Goal: Contribute content

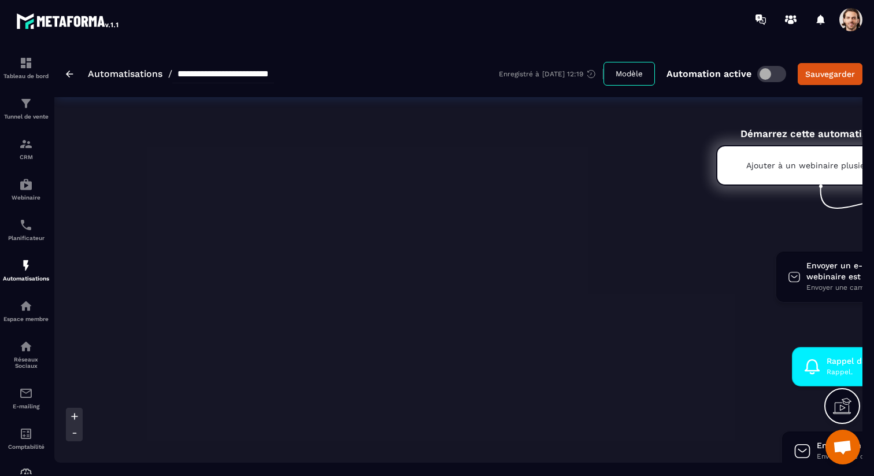
scroll to position [0, 380]
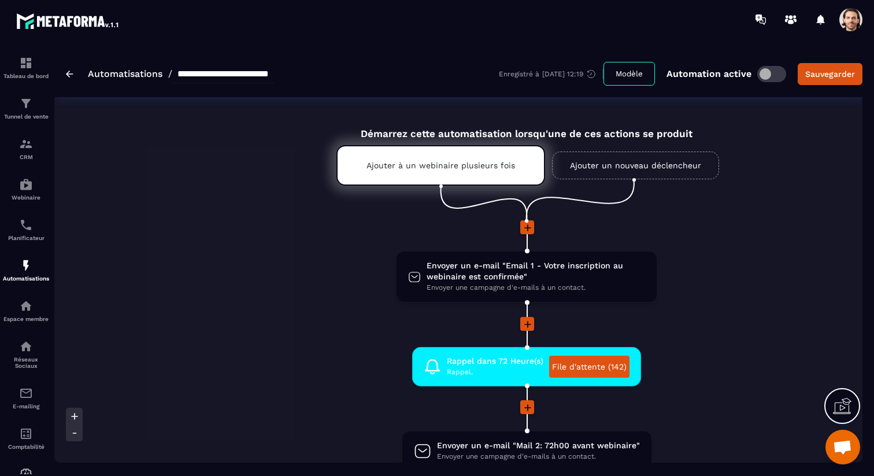
click at [26, 195] on p "Webinaire" at bounding box center [26, 197] width 46 height 6
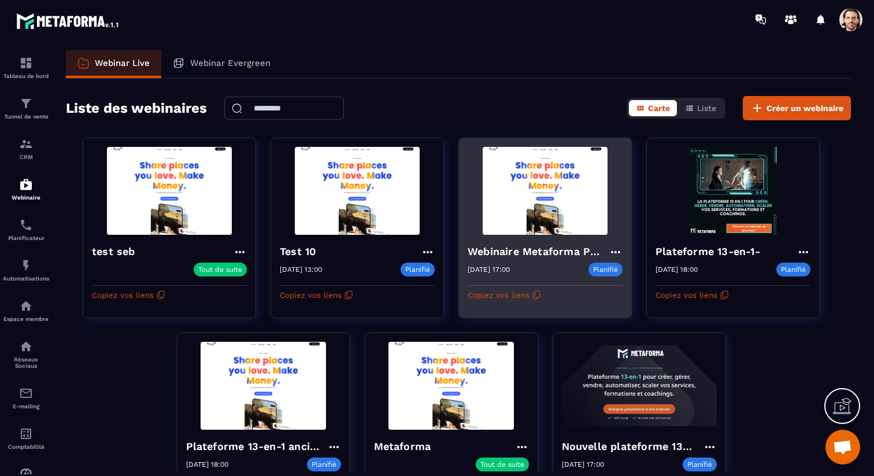
click at [560, 252] on h4 "Webinaire Metaforma Plateforme 13-en-1" at bounding box center [538, 251] width 141 height 16
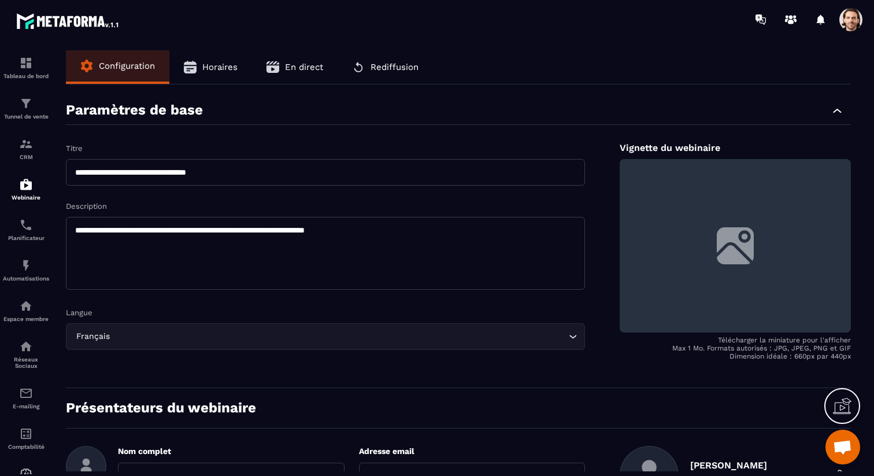
click at [270, 64] on icon "button" at bounding box center [273, 67] width 13 height 12
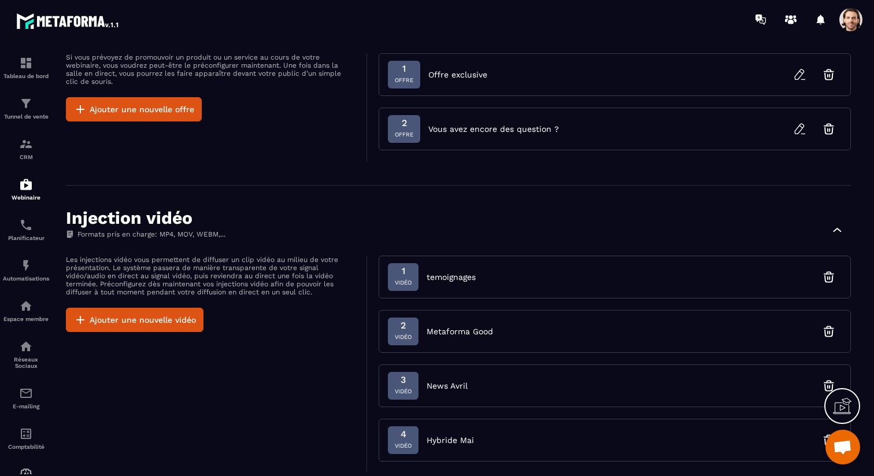
scroll to position [821, 0]
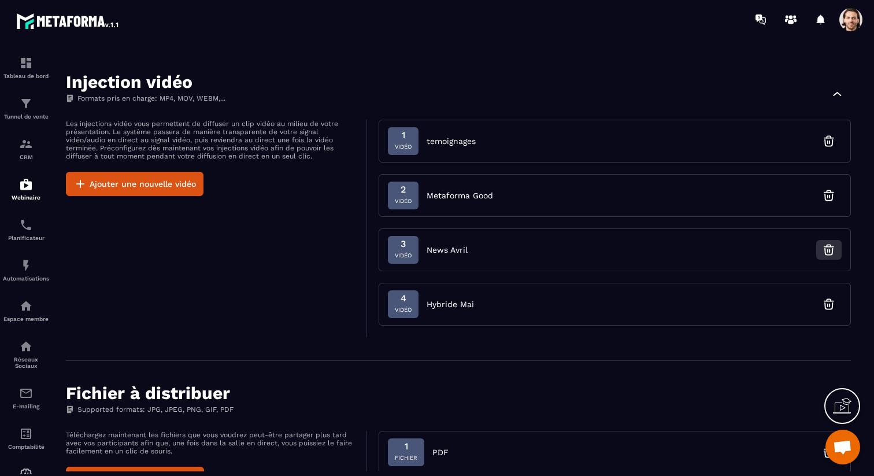
click at [826, 249] on icon "button" at bounding box center [829, 252] width 8 height 6
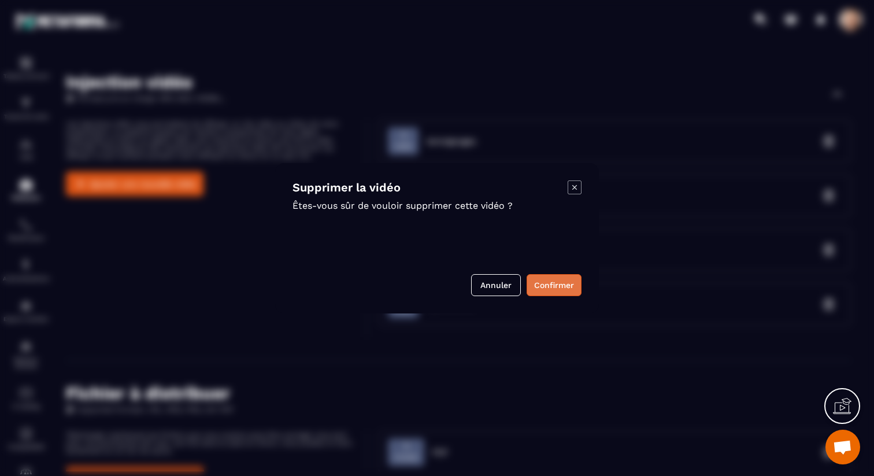
click at [569, 279] on button "Confirmer" at bounding box center [554, 285] width 55 height 22
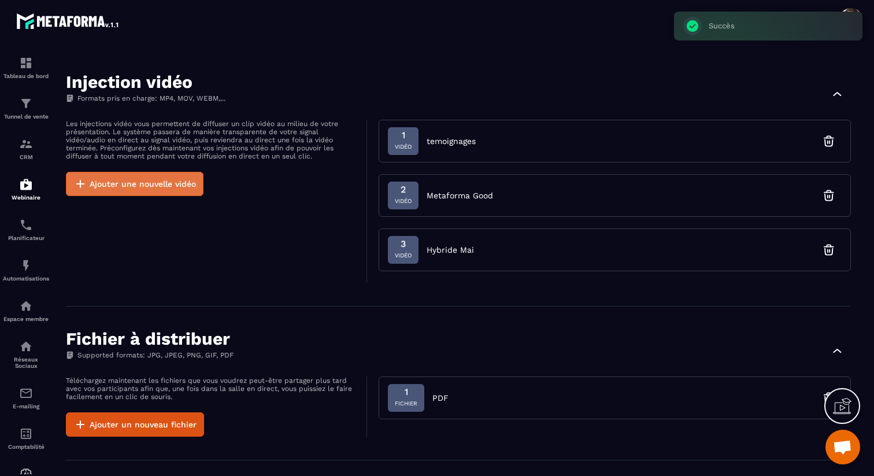
click at [154, 182] on button "Ajouter une nouvelle vidéo" at bounding box center [135, 184] width 138 height 24
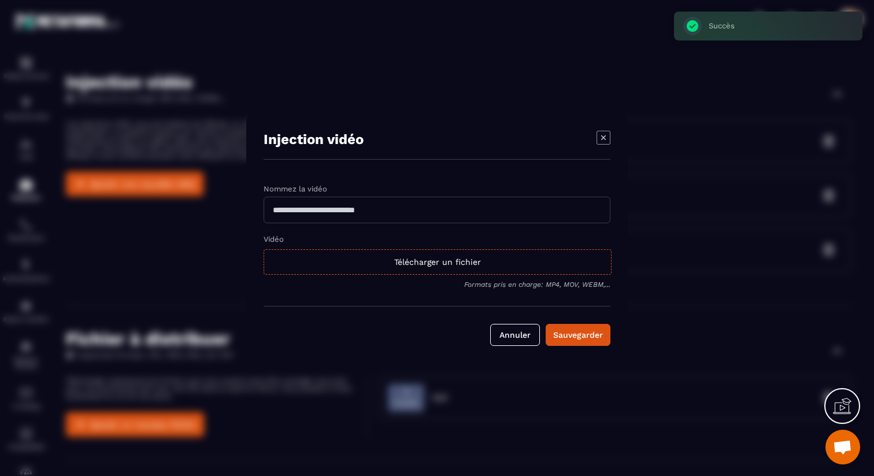
click at [305, 202] on input "Modal window" at bounding box center [437, 210] width 347 height 27
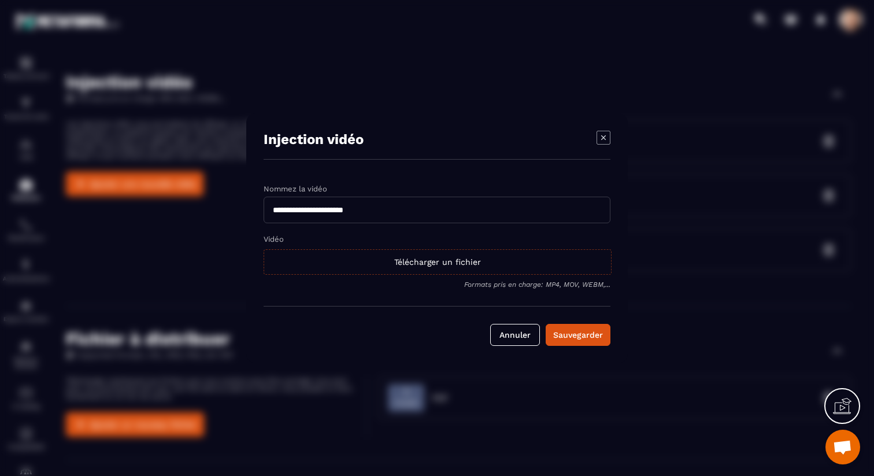
type input "**********"
click at [406, 259] on div "Télécharger un fichier" at bounding box center [438, 261] width 348 height 25
click at [0, 0] on input "Vidéo Télécharger un fichier" at bounding box center [0, 0] width 0 height 0
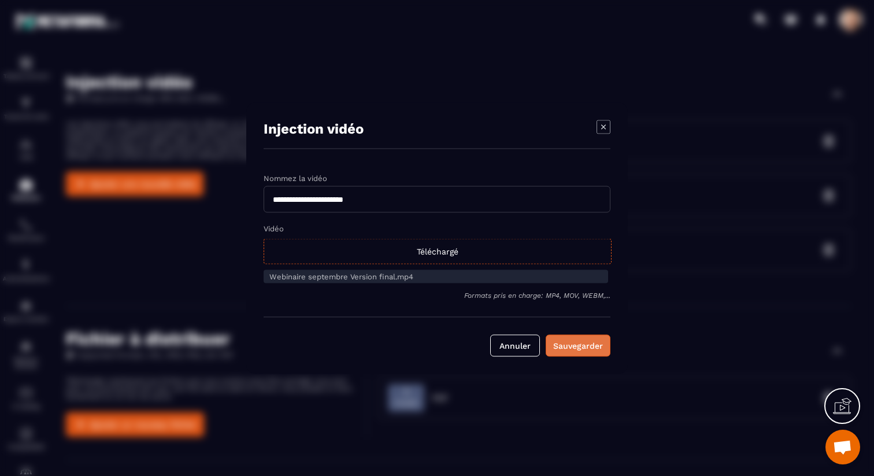
click at [597, 338] on button "Sauvegarder" at bounding box center [578, 345] width 65 height 22
